Goal: Task Accomplishment & Management: Use online tool/utility

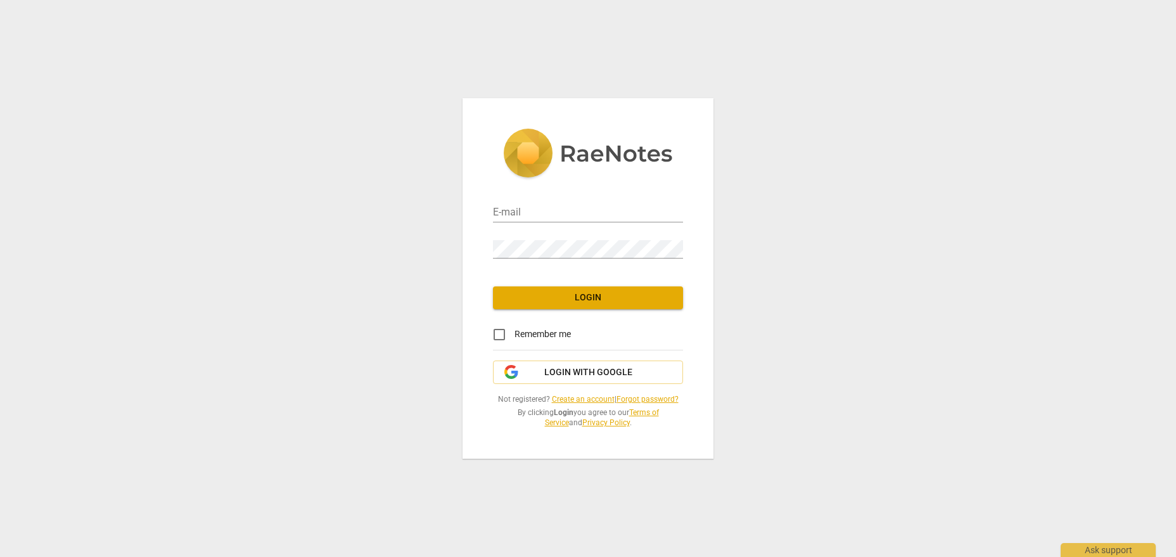
type input "[EMAIL_ADDRESS][DOMAIN_NAME]"
click at [584, 298] on span "Login" at bounding box center [588, 297] width 170 height 13
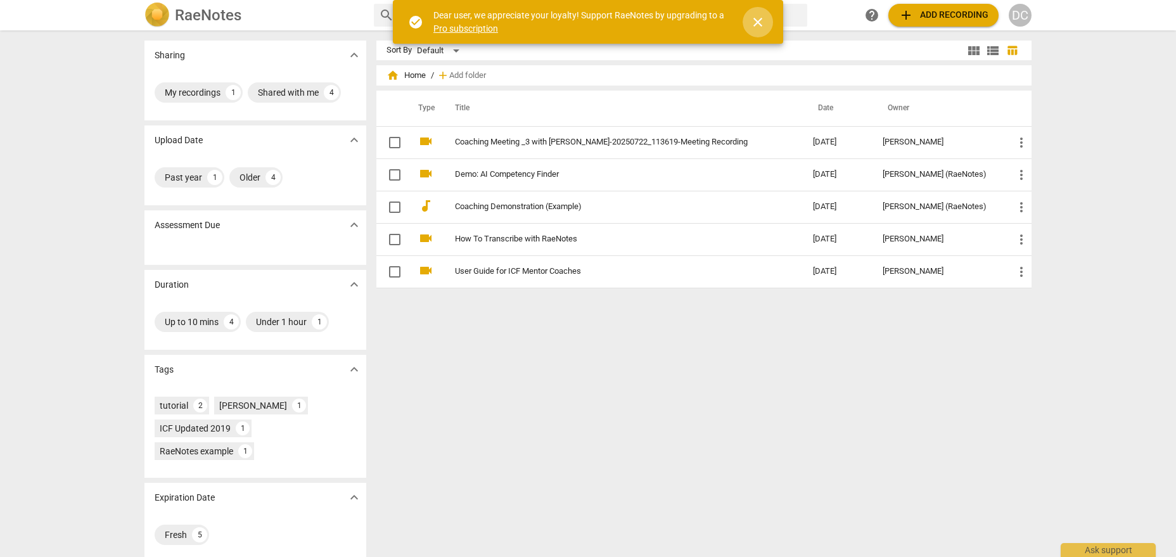
click at [764, 20] on span "close" at bounding box center [757, 22] width 15 height 15
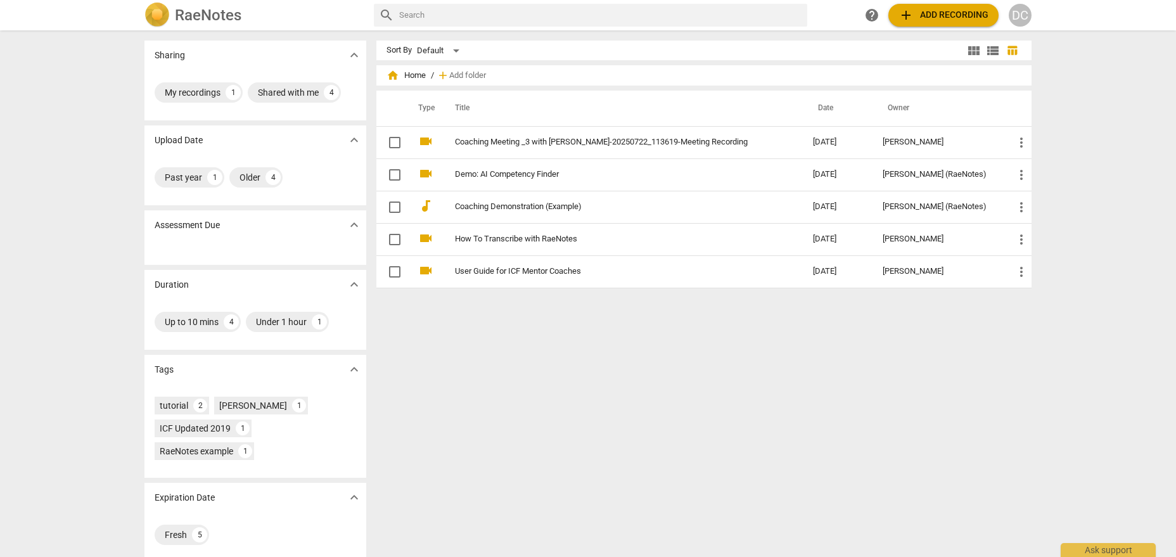
click at [358, 229] on span "expand_more" at bounding box center [353, 224] width 15 height 15
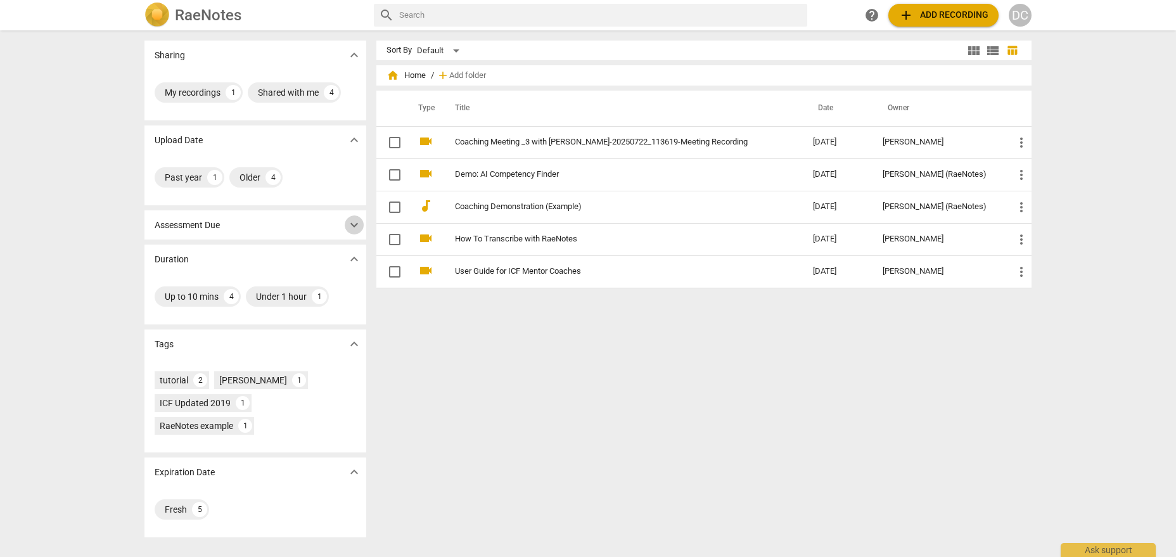
click at [358, 229] on span "expand_more" at bounding box center [353, 224] width 15 height 15
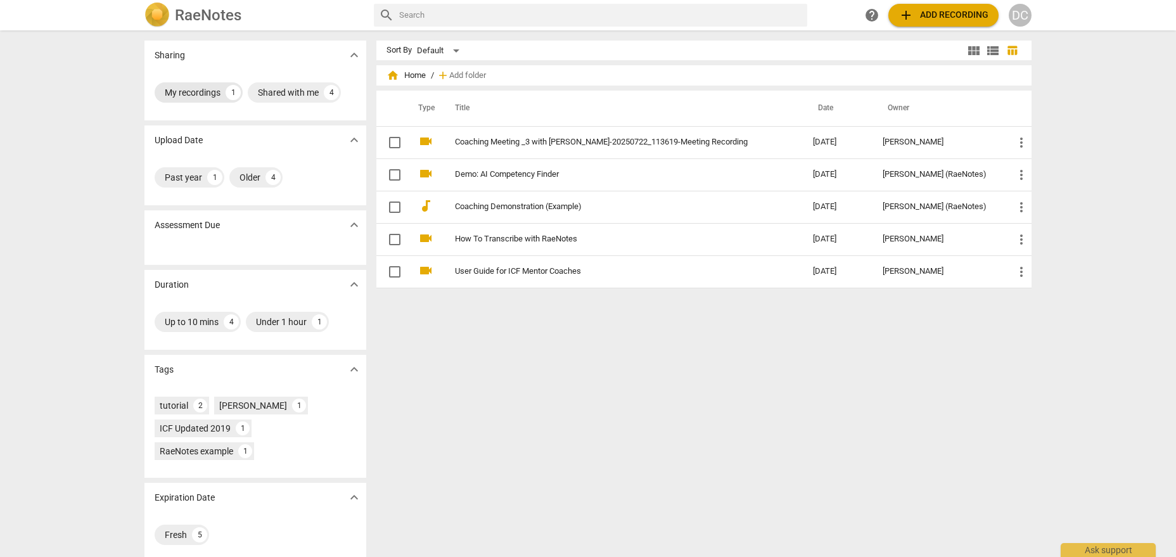
click at [186, 91] on div "My recordings" at bounding box center [193, 92] width 56 height 13
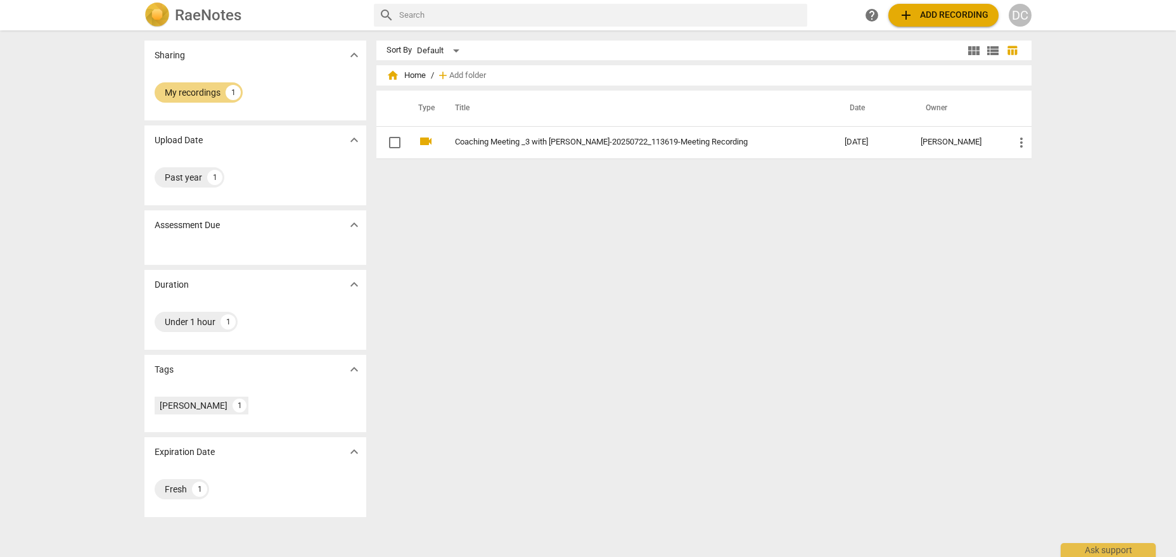
click at [944, 14] on span "add Add recording" at bounding box center [943, 15] width 90 height 15
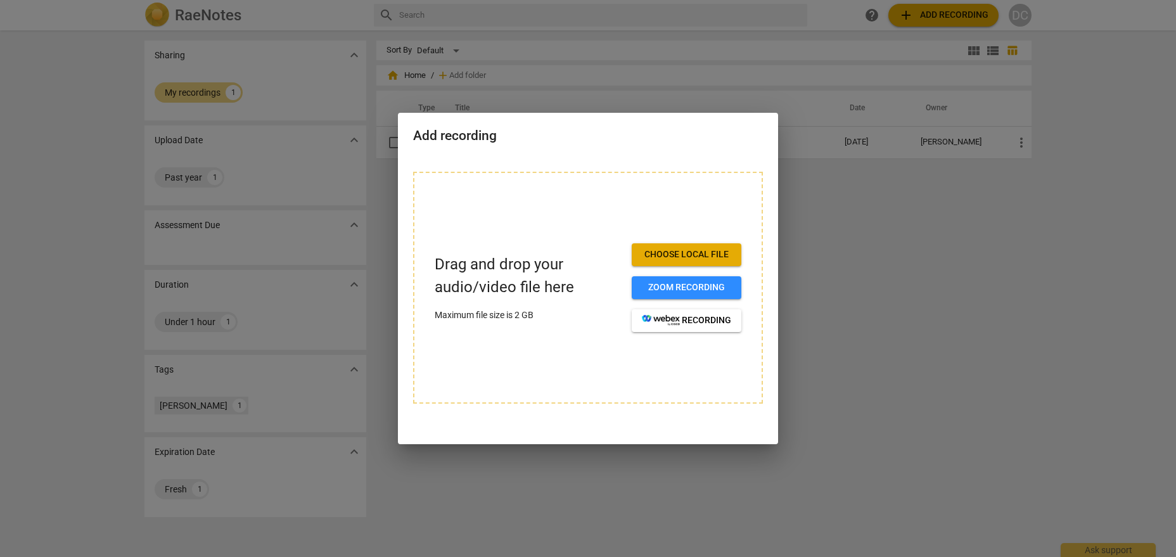
click at [953, 281] on div at bounding box center [588, 278] width 1176 height 557
